Goal: Task Accomplishment & Management: Complete application form

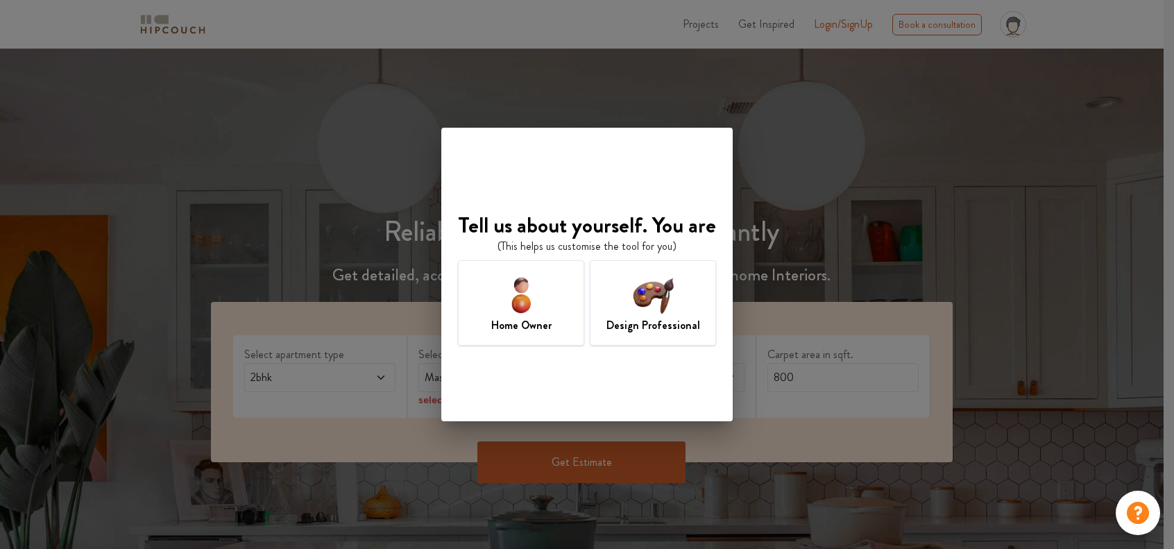
click at [610, 309] on div "Design Professional" at bounding box center [653, 302] width 126 height 85
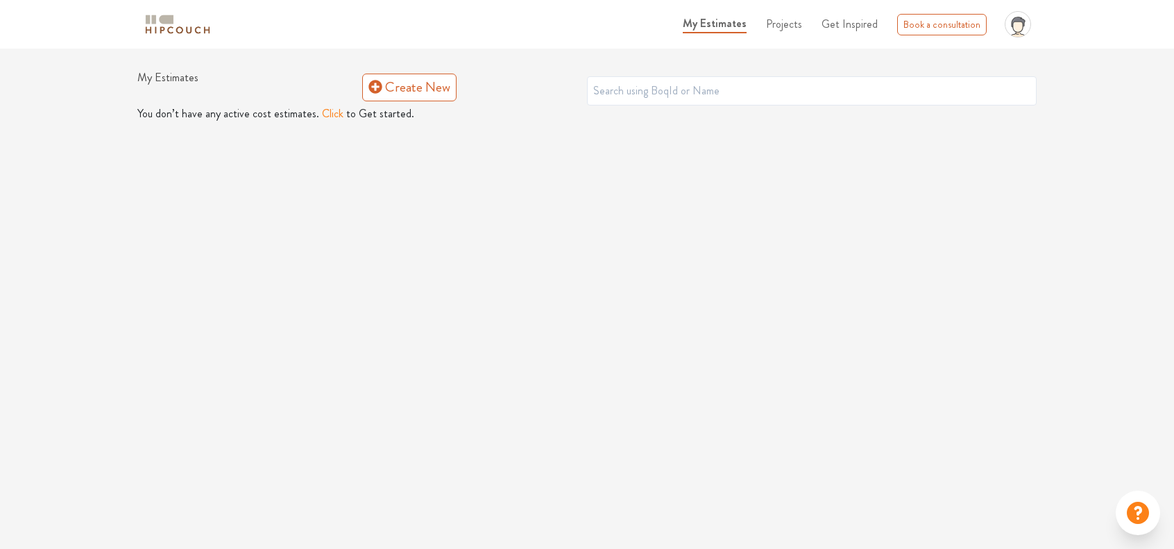
click at [400, 73] on span "Create New" at bounding box center [474, 88] width 225 height 35
click at [393, 81] on link "Create New" at bounding box center [409, 88] width 94 height 28
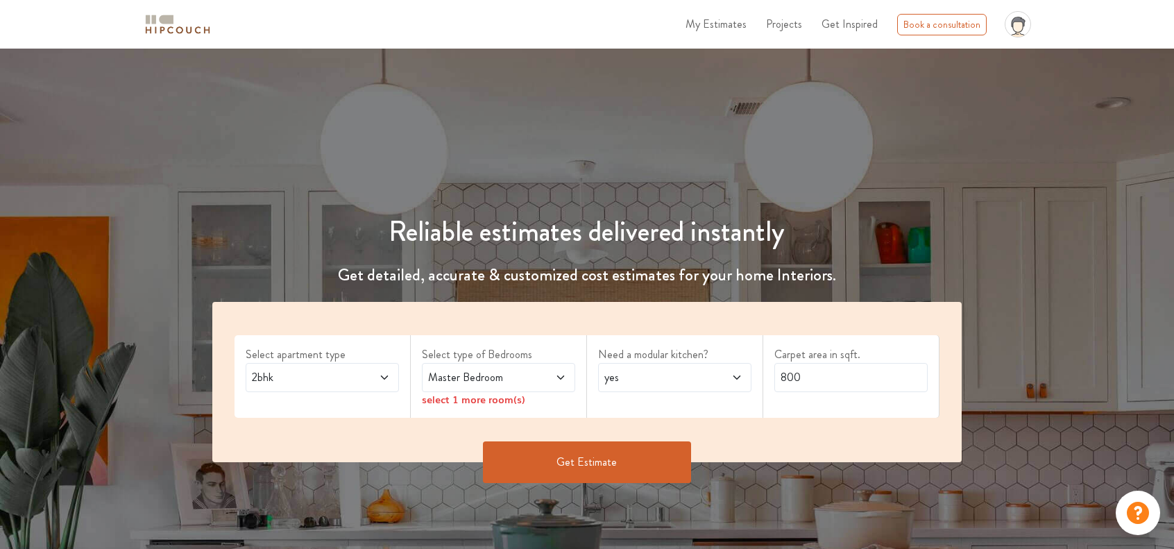
click at [373, 385] on div "2bhk" at bounding box center [322, 377] width 153 height 29
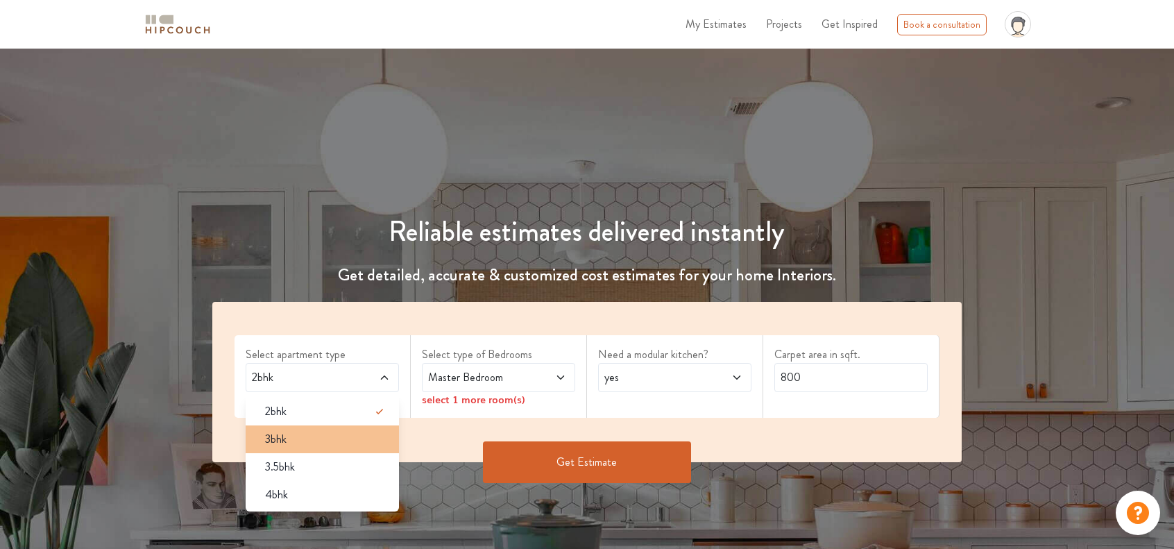
click at [339, 449] on li "3bhk" at bounding box center [322, 439] width 153 height 28
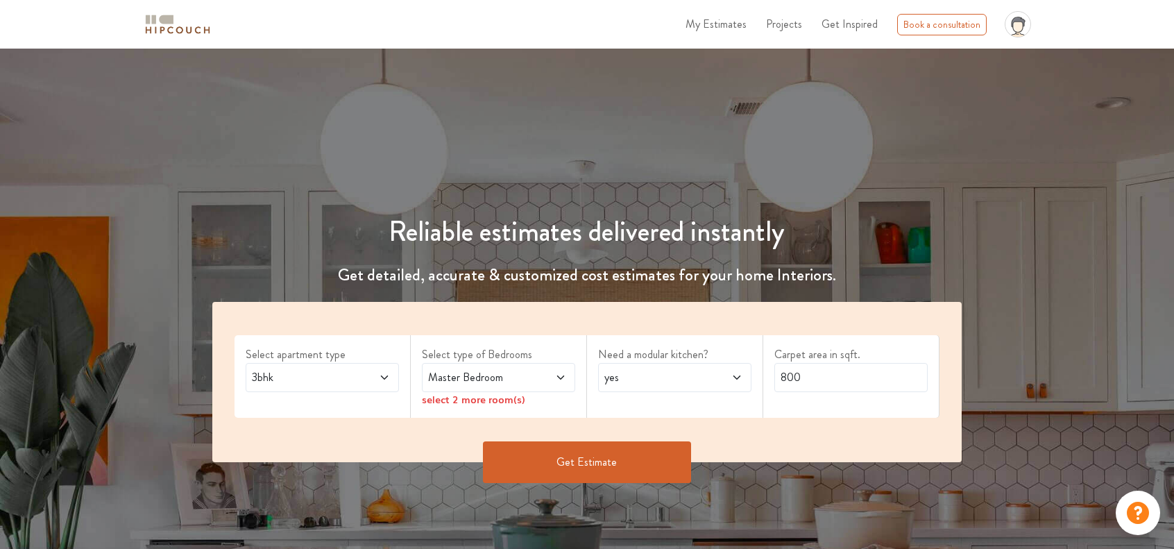
click at [541, 381] on span at bounding box center [548, 377] width 35 height 17
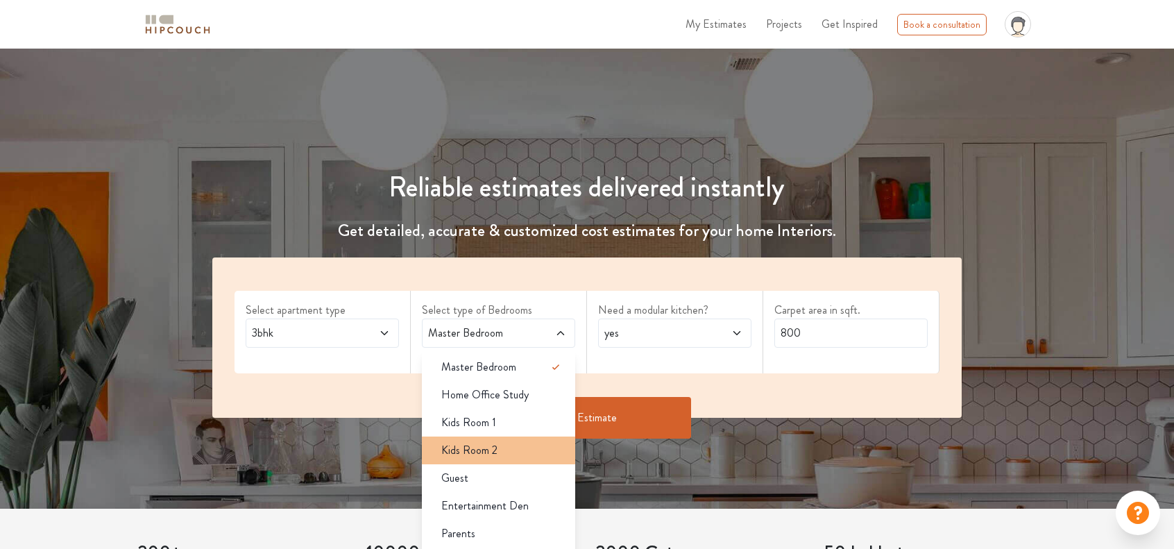
scroll to position [54, 0]
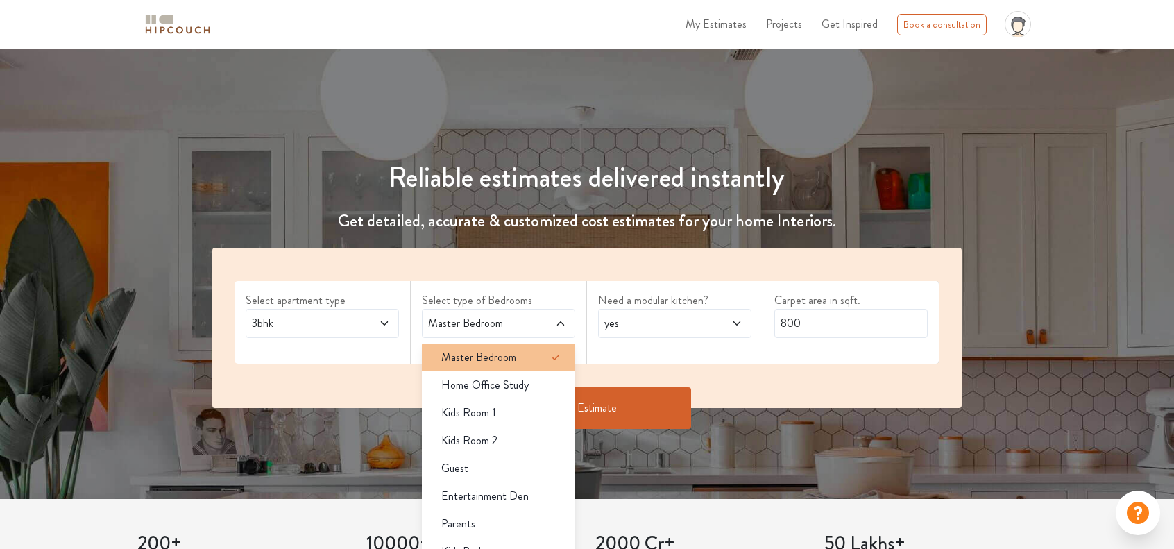
click at [542, 366] on li "Master Bedroom" at bounding box center [498, 357] width 153 height 28
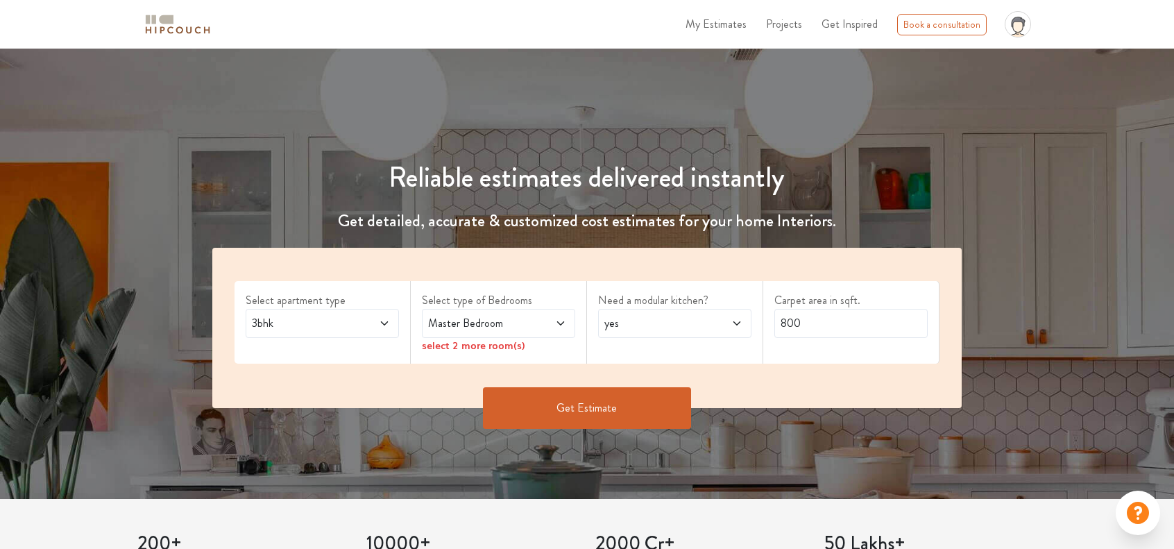
click at [606, 359] on div "Need a modular kitchen? yes" at bounding box center [675, 322] width 176 height 83
click at [552, 325] on span at bounding box center [548, 323] width 35 height 17
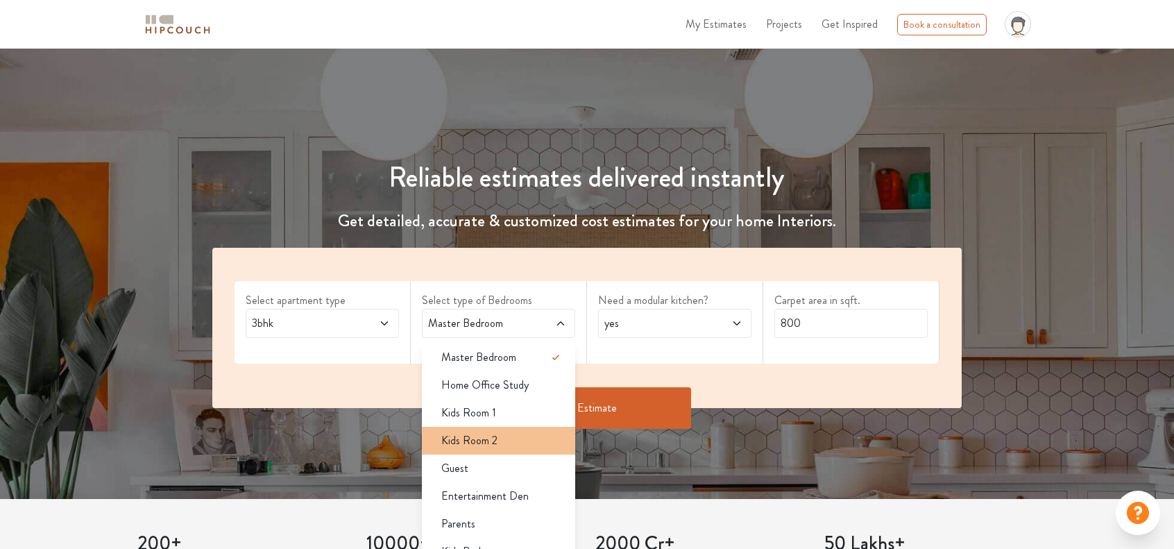
click at [482, 445] on span "Kids Room 2" at bounding box center [469, 440] width 56 height 17
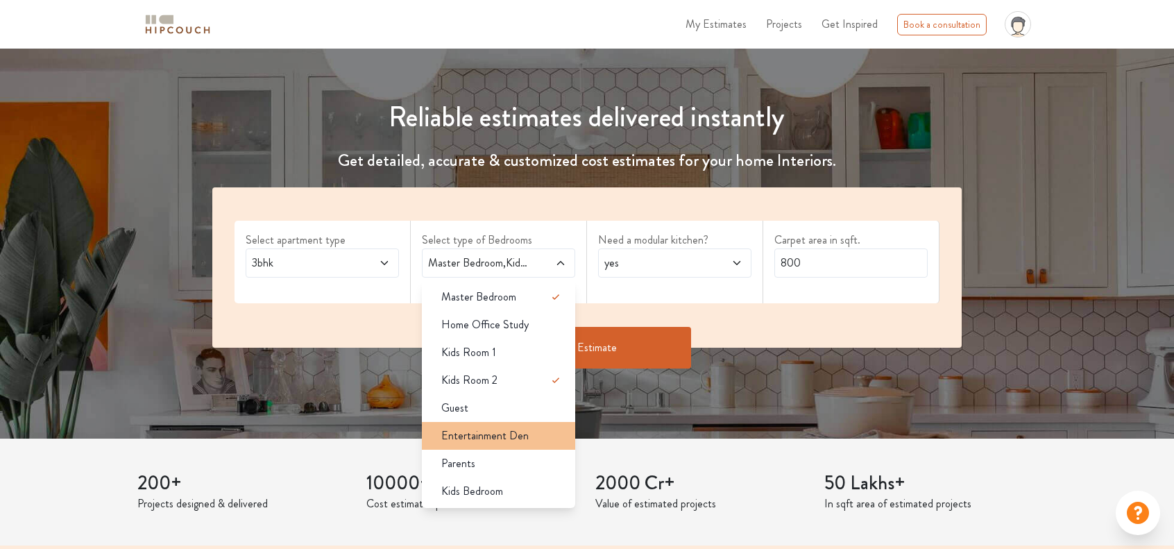
scroll to position [115, 0]
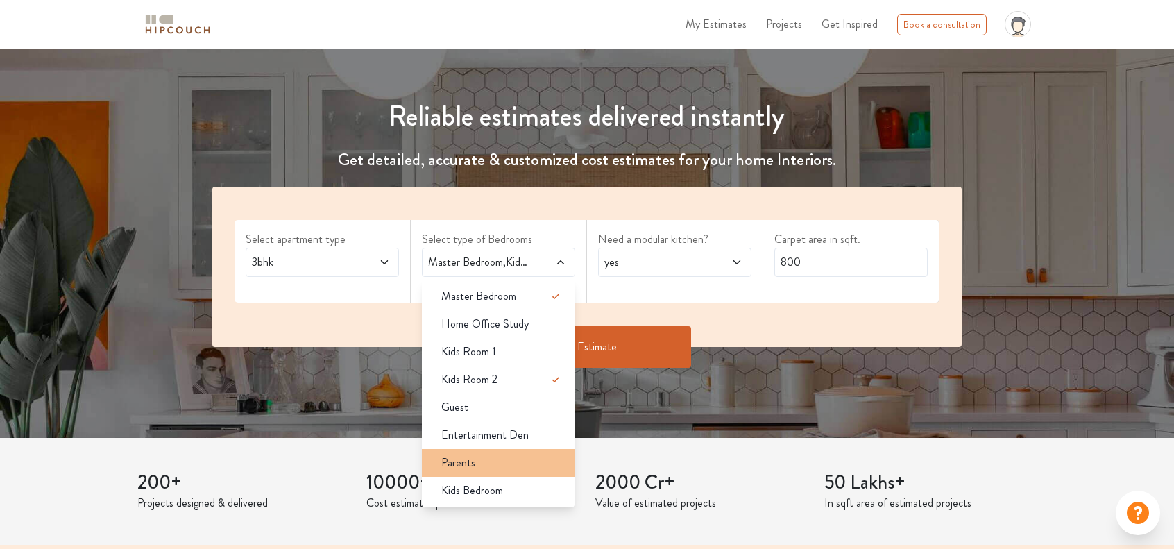
click at [490, 470] on li "Parents" at bounding box center [498, 463] width 153 height 28
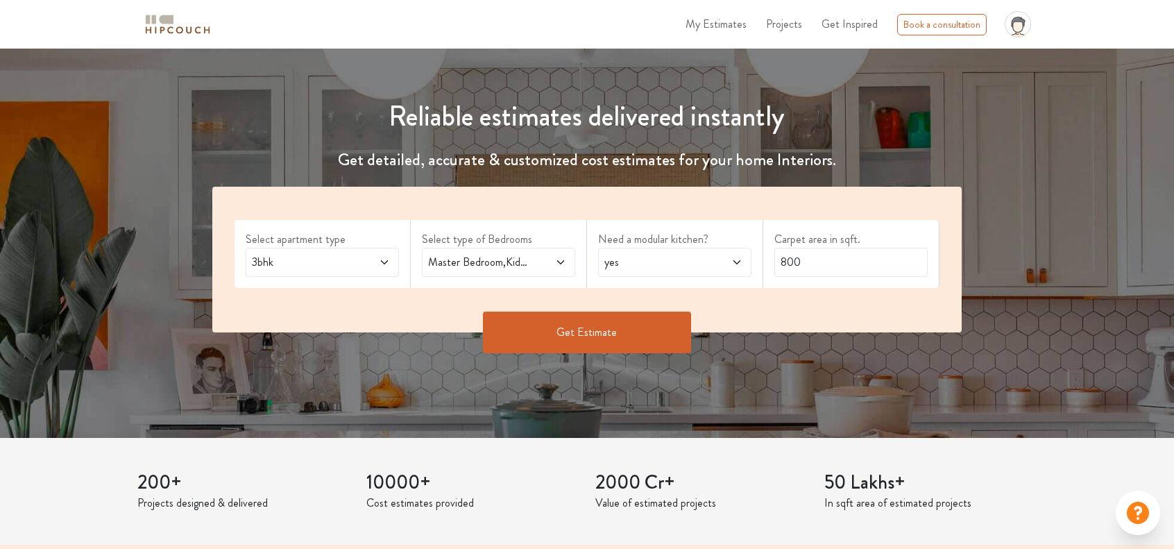
click at [703, 271] on div "yes" at bounding box center [674, 262] width 153 height 29
click at [708, 267] on span at bounding box center [724, 262] width 35 height 17
drag, startPoint x: 805, startPoint y: 263, endPoint x: 760, endPoint y: 256, distance: 46.3
click at [760, 256] on div "Select apartment type 3bhk Select type of Bedrooms Master Bedroom,Kids Room 2,P…" at bounding box center [586, 260] width 749 height 146
type input "1500"
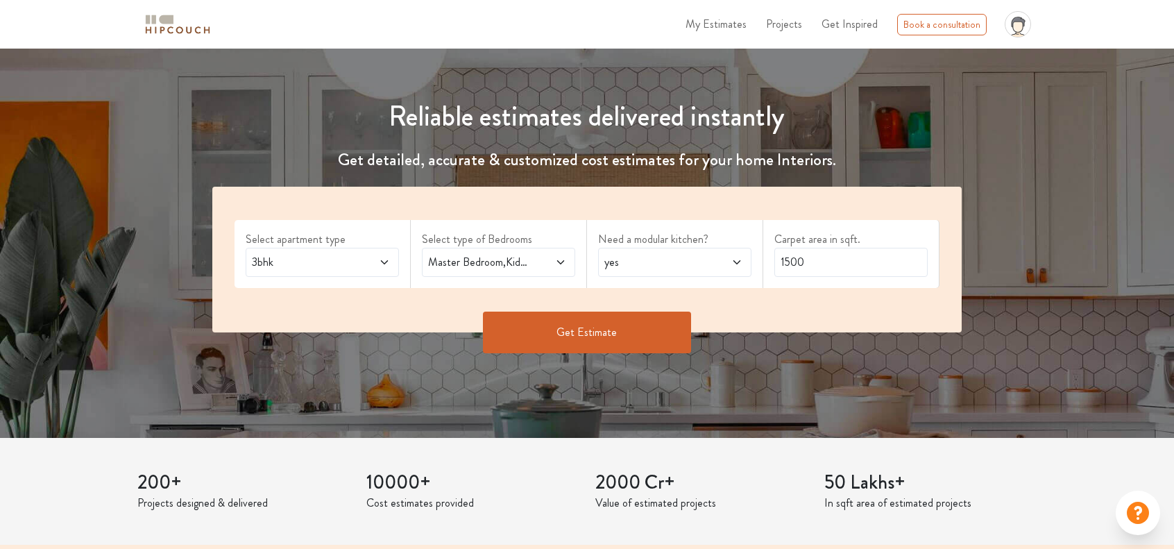
click at [582, 331] on button "Get Estimate" at bounding box center [587, 332] width 208 height 42
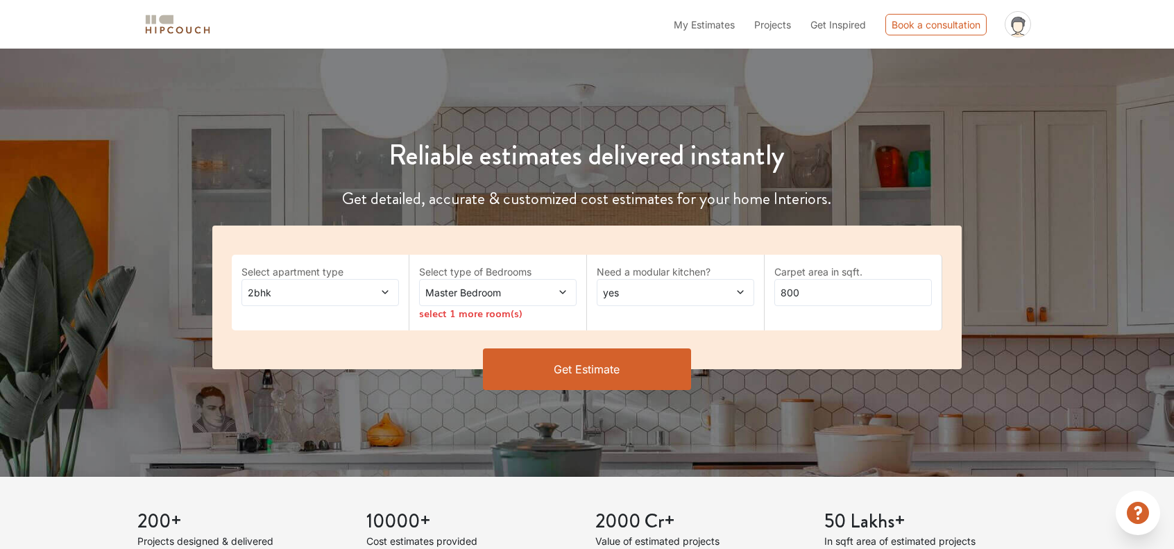
scroll to position [115, 0]
